Goal: Information Seeking & Learning: Learn about a topic

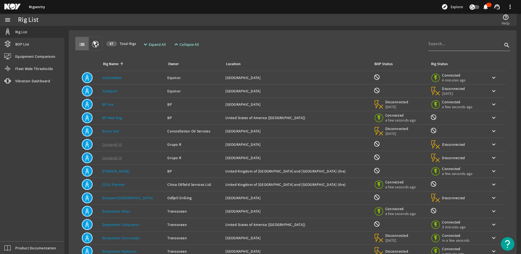
click at [110, 104] on link "BP Ace" at bounding box center [107, 104] width 11 height 5
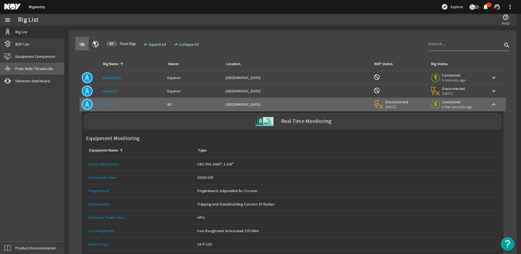
click at [40, 70] on span "Fleet Wide Thresholds" at bounding box center [34, 68] width 38 height 5
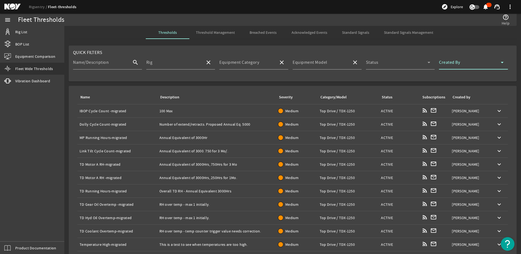
click at [470, 64] on span at bounding box center [470, 64] width 62 height 7
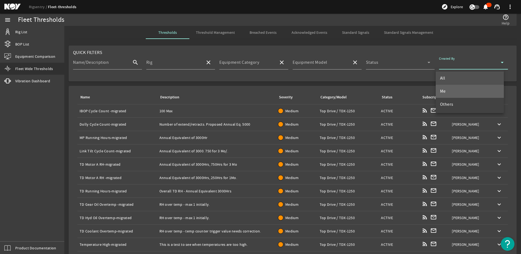
click at [466, 95] on mat-option "Me" at bounding box center [469, 91] width 68 height 13
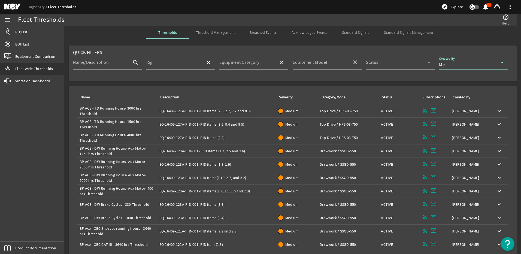
scroll to position [27, 0]
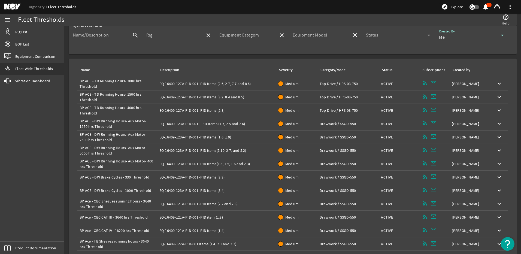
click at [144, 84] on div "Name: BP ACE - TD Running Hours- 3000 hrs Threshold" at bounding box center [117, 83] width 75 height 11
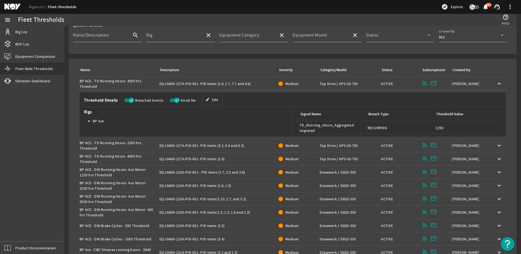
click at [144, 84] on div "Name: BP ACE - TD Running Hours- 3000 hrs Threshold" at bounding box center [117, 83] width 75 height 11
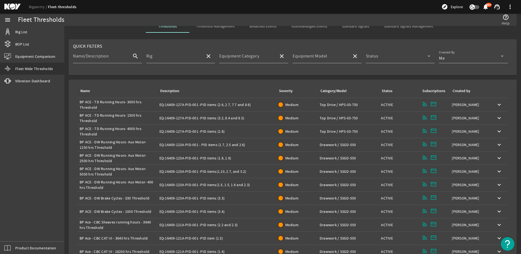
scroll to position [0, 0]
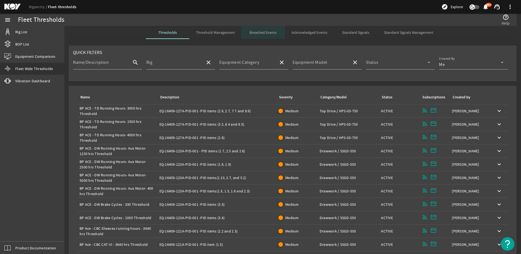
click at [263, 32] on span "Breached Events" at bounding box center [262, 32] width 27 height 4
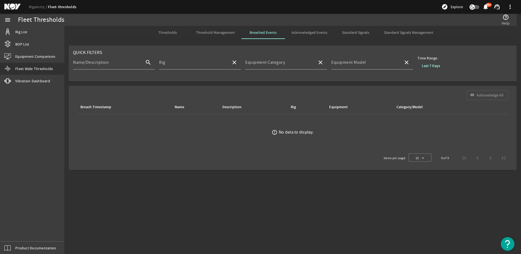
click at [431, 66] on b "Last 7 Days" at bounding box center [430, 65] width 18 height 5
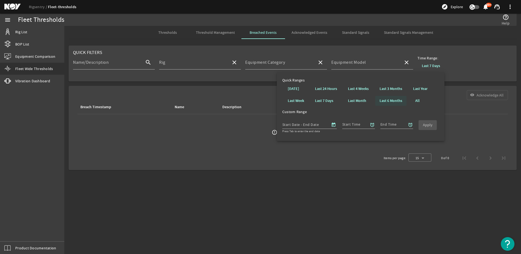
click at [389, 99] on b "Last 6 Months" at bounding box center [390, 100] width 23 height 5
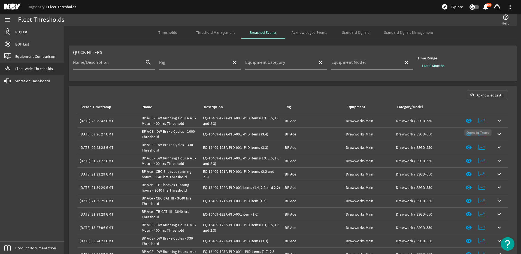
click at [480, 121] on mat-icon at bounding box center [481, 120] width 7 height 7
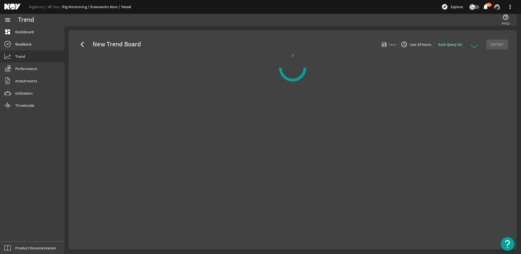
select select "ALL"
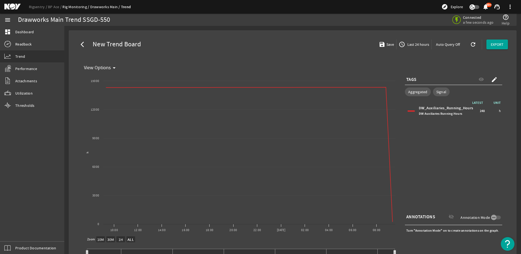
click at [412, 40] on span "button" at bounding box center [413, 44] width 35 height 13
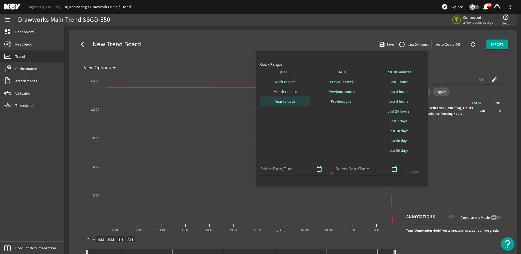
click at [291, 100] on span "Year to date" at bounding box center [284, 101] width 19 height 5
select select "10M"
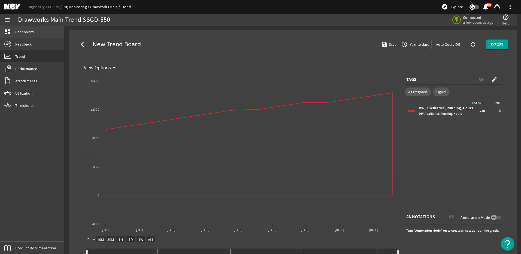
click at [26, 32] on span "Dashboard" at bounding box center [24, 31] width 19 height 5
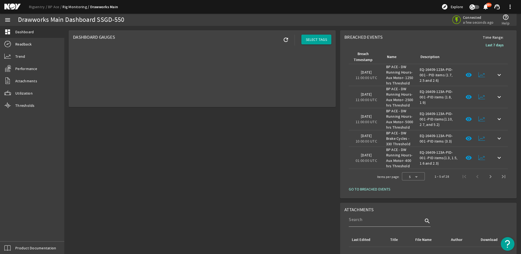
click at [77, 7] on link "Rig Monitoring" at bounding box center [75, 6] width 27 height 5
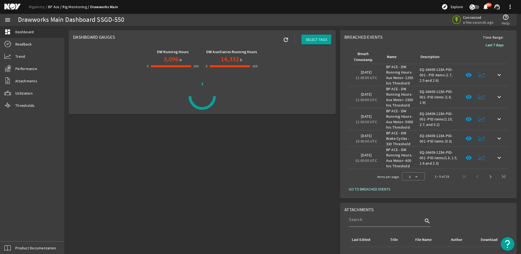
click at [52, 5] on link "BP Ace" at bounding box center [55, 6] width 14 height 5
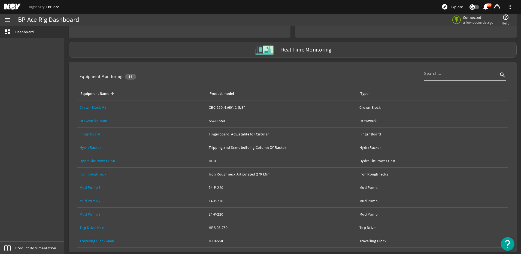
scroll to position [45, 0]
click at [95, 186] on link "Mud Pump 1" at bounding box center [90, 187] width 21 height 5
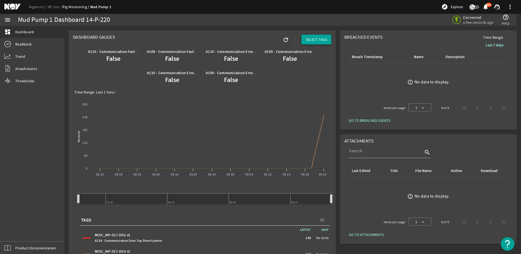
click at [317, 39] on span "SELECT TAGS" at bounding box center [315, 39] width 21 height 5
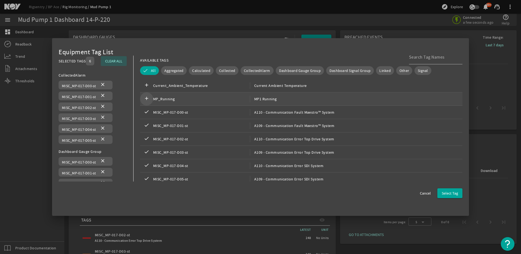
click at [146, 97] on mat-icon "add" at bounding box center [146, 99] width 7 height 7
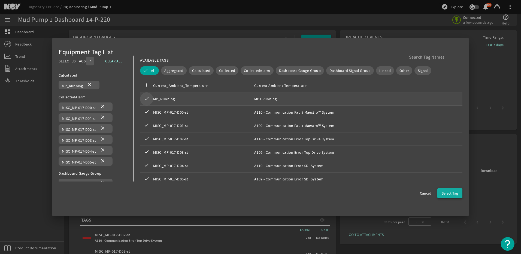
click at [445, 196] on span "Select Tag" at bounding box center [449, 192] width 16 height 5
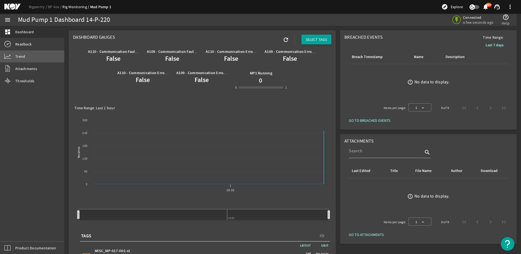
click at [47, 59] on link "Trend" at bounding box center [32, 56] width 64 height 12
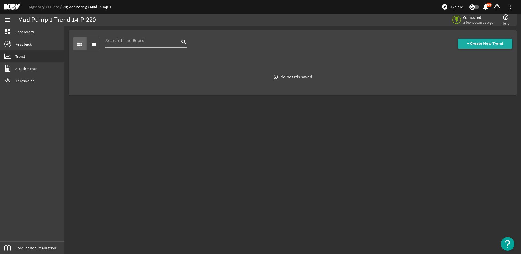
click at [479, 43] on span "+ Create New Trend" at bounding box center [485, 43] width 36 height 5
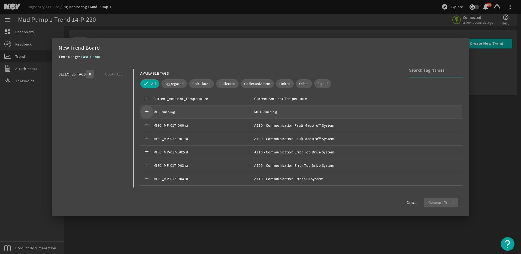
click at [150, 112] on mat-icon "add" at bounding box center [146, 112] width 7 height 7
click at [441, 200] on span "Generate Trend" at bounding box center [440, 202] width 25 height 5
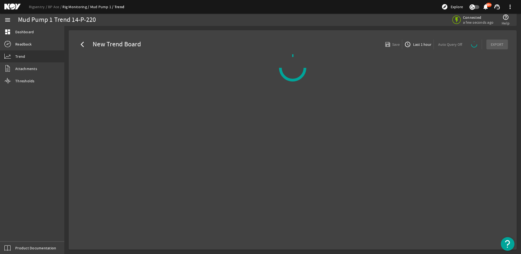
select select "ALL"
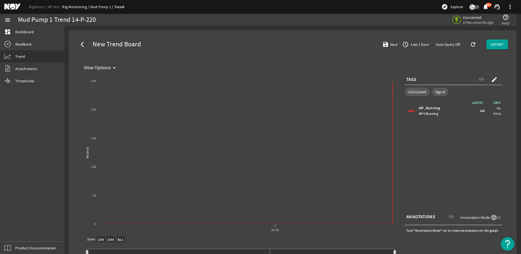
click at [410, 46] on span "Last 1 hour" at bounding box center [418, 44] width 19 height 5
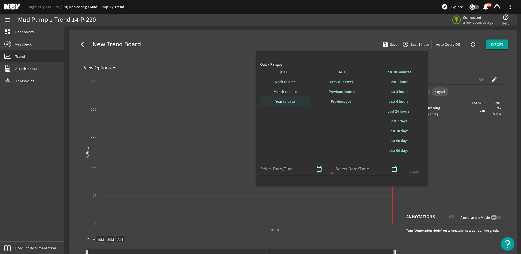
click at [292, 104] on span "Year to date" at bounding box center [284, 101] width 19 height 5
select select "10M"
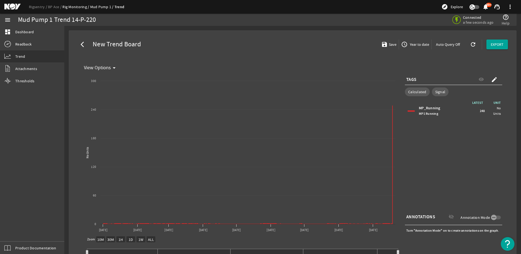
click at [479, 112] on span "248" at bounding box center [481, 110] width 5 height 5
click at [86, 42] on mat-icon "arrow_back_ios" at bounding box center [84, 44] width 7 height 7
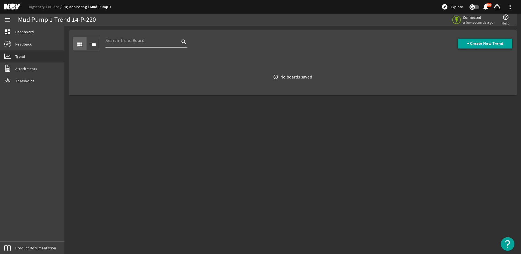
click at [486, 45] on span "+ Create New Trend" at bounding box center [485, 43] width 36 height 5
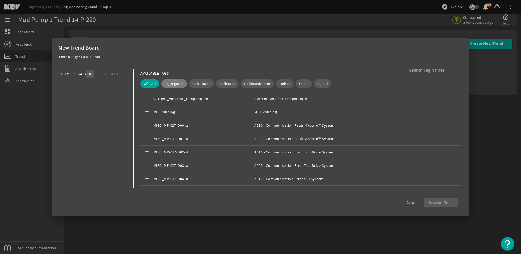
click at [178, 82] on span "Aggregated" at bounding box center [173, 83] width 19 height 5
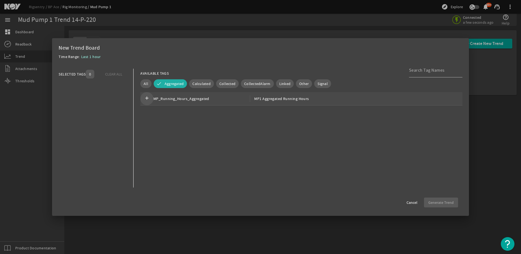
click at [144, 99] on mat-icon "add" at bounding box center [146, 98] width 7 height 7
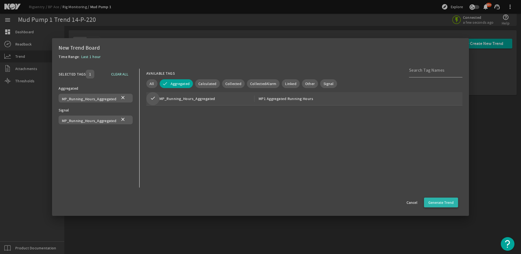
click at [445, 202] on span "Generate Trend" at bounding box center [440, 202] width 25 height 5
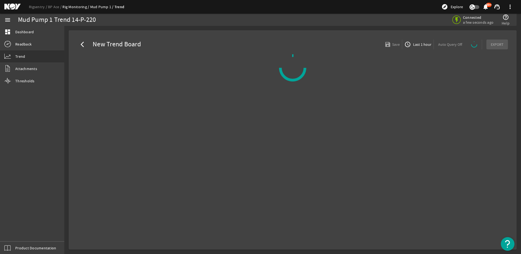
select select "ALL"
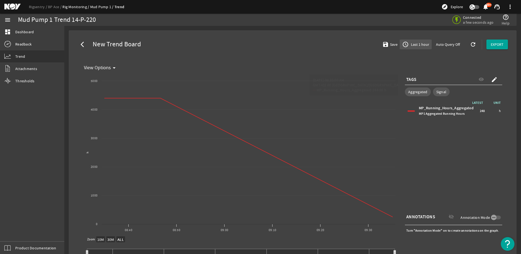
click at [415, 44] on span "Last 1 hour" at bounding box center [418, 44] width 19 height 5
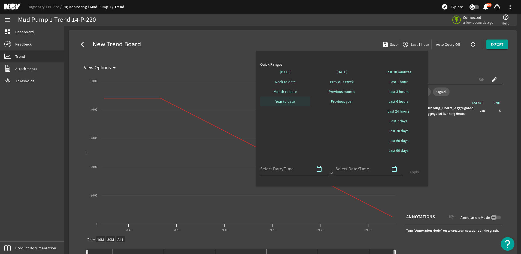
click at [288, 104] on span at bounding box center [285, 101] width 50 height 13
select select "10M"
